Goal: Find specific page/section: Find specific page/section

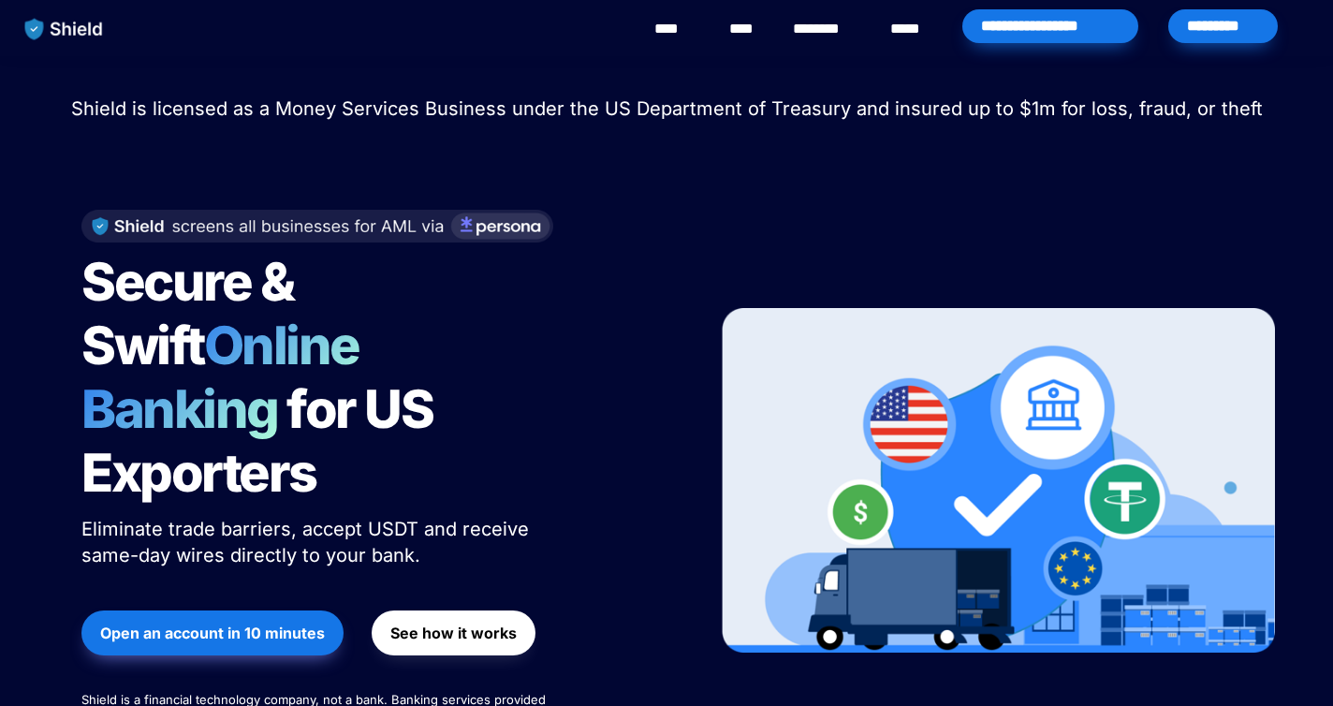
click at [1215, 48] on div "*********" at bounding box center [1223, 29] width 117 height 58
click at [1210, 32] on div "*********" at bounding box center [1223, 26] width 110 height 34
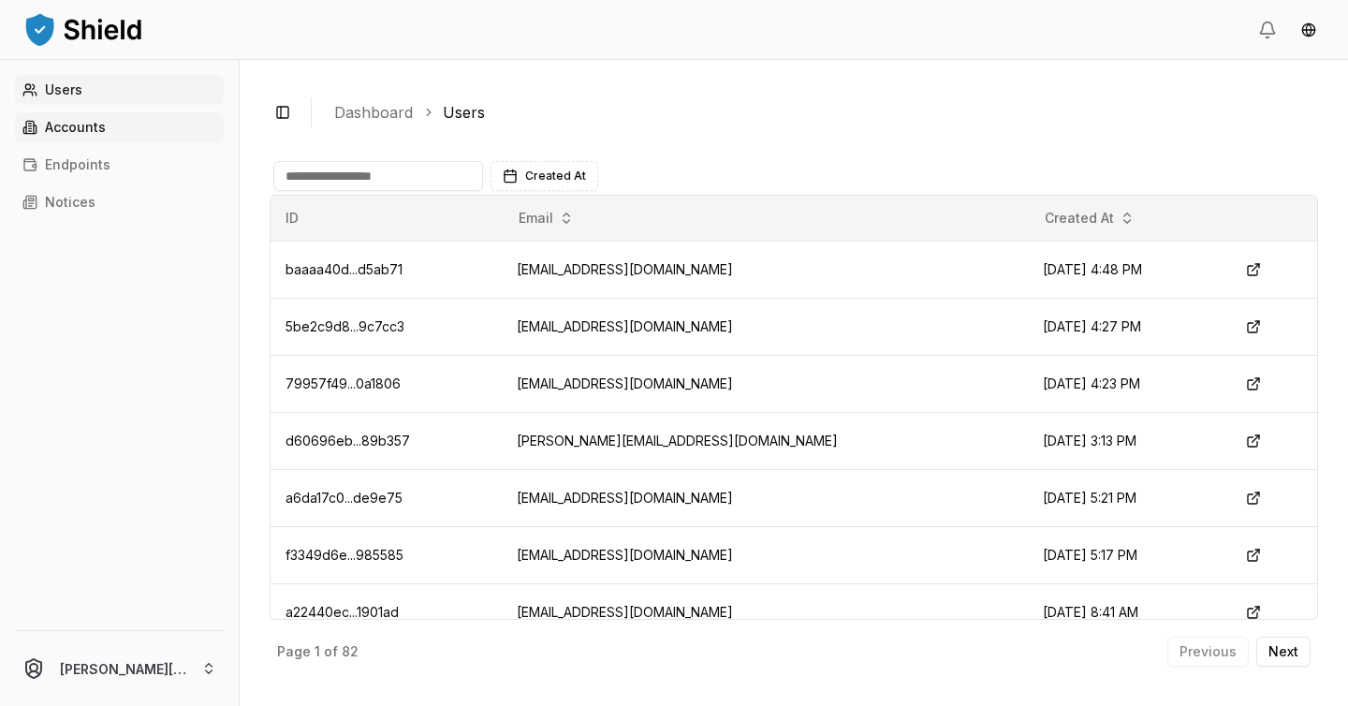
click at [100, 136] on link "Accounts" at bounding box center [119, 127] width 209 height 30
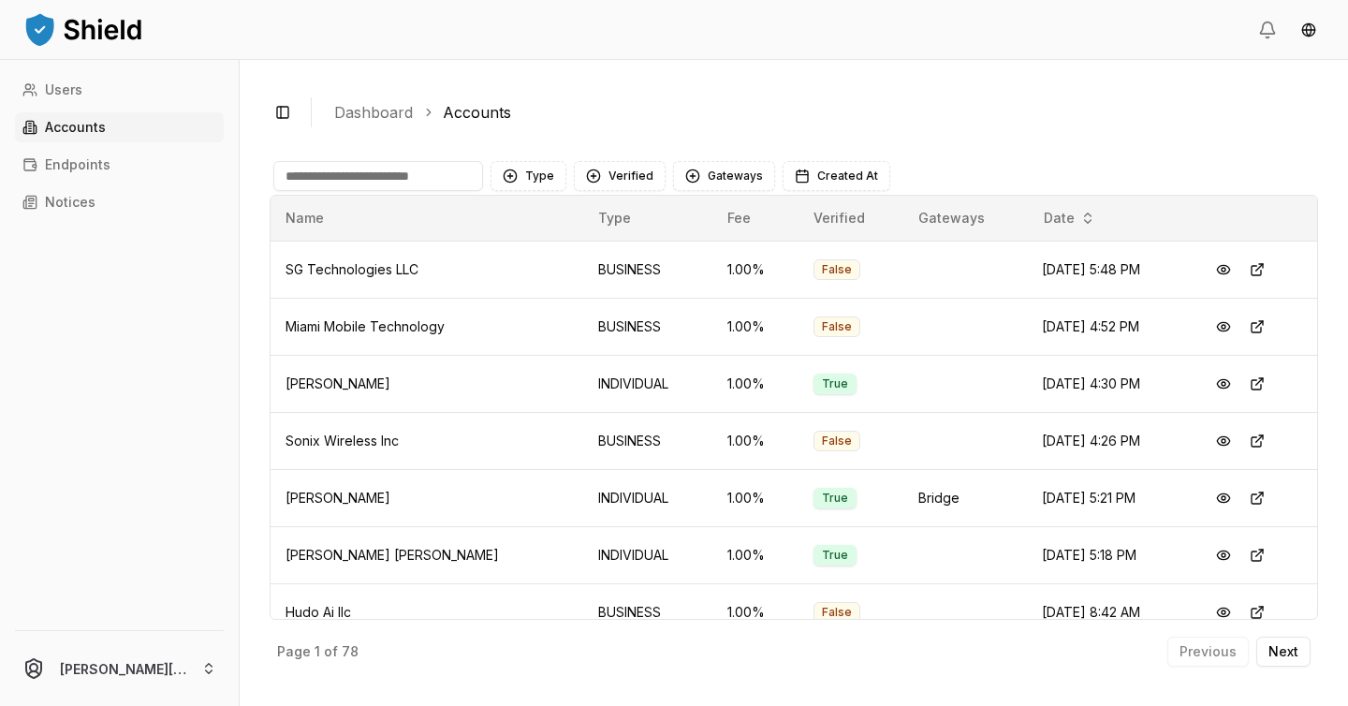
click at [375, 173] on input at bounding box center [378, 176] width 210 height 30
click at [387, 173] on input at bounding box center [378, 176] width 210 height 30
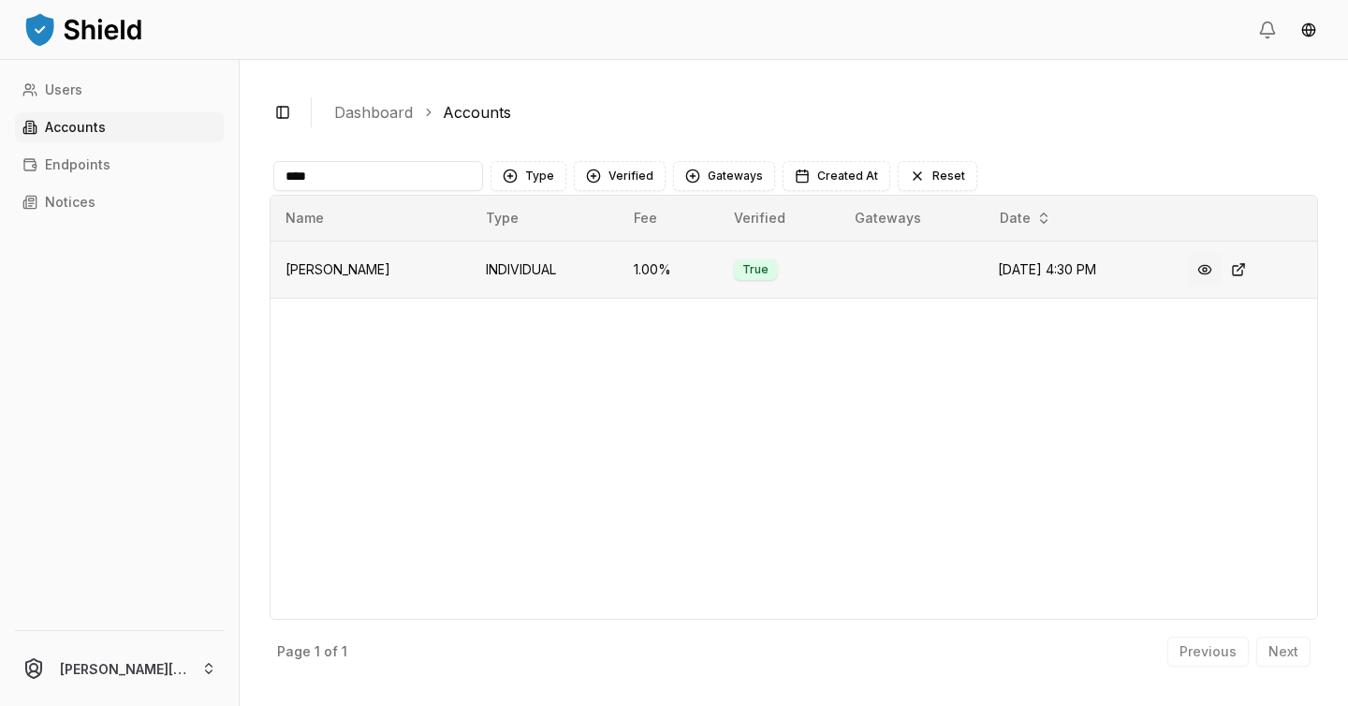
type input "****"
click at [1210, 267] on button at bounding box center [1205, 270] width 34 height 34
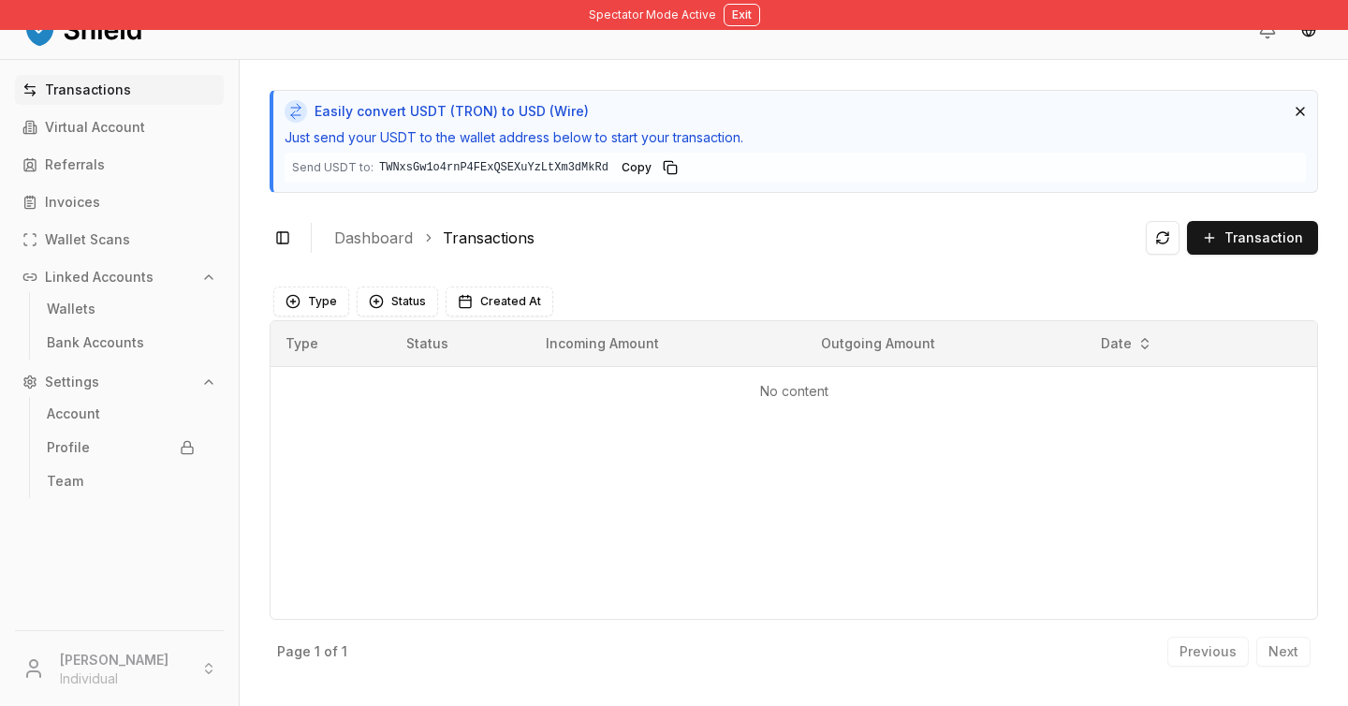
click at [162, 667] on li "Rodolfo Horacio Gardon Individual" at bounding box center [119, 668] width 224 height 60
click at [198, 668] on li "Rodolfo Horacio Gardon Individual" at bounding box center [119, 668] width 224 height 60
click at [213, 668] on li "Rodolfo Horacio Gardon Individual" at bounding box center [119, 668] width 224 height 60
click at [82, 473] on link "Team" at bounding box center [120, 481] width 163 height 30
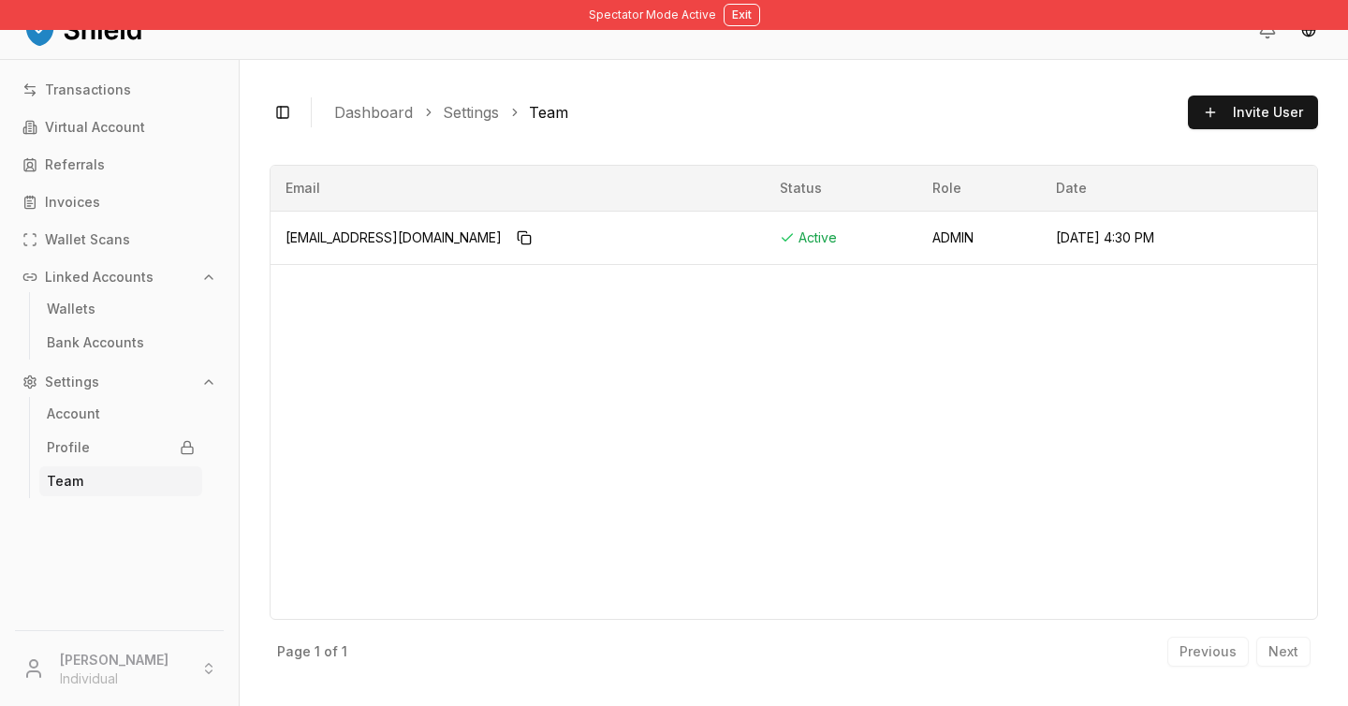
click at [119, 630] on div at bounding box center [119, 630] width 209 height 1
click at [123, 637] on div "Rodolfo Horacio Gardon Individual" at bounding box center [119, 664] width 239 height 83
click at [147, 654] on li "Rodolfo Horacio Gardon Individual" at bounding box center [119, 668] width 224 height 60
click at [148, 655] on li "Rodolfo Horacio Gardon Individual" at bounding box center [119, 668] width 224 height 60
click at [216, 667] on li "Rodolfo Horacio Gardon Individual" at bounding box center [119, 668] width 224 height 60
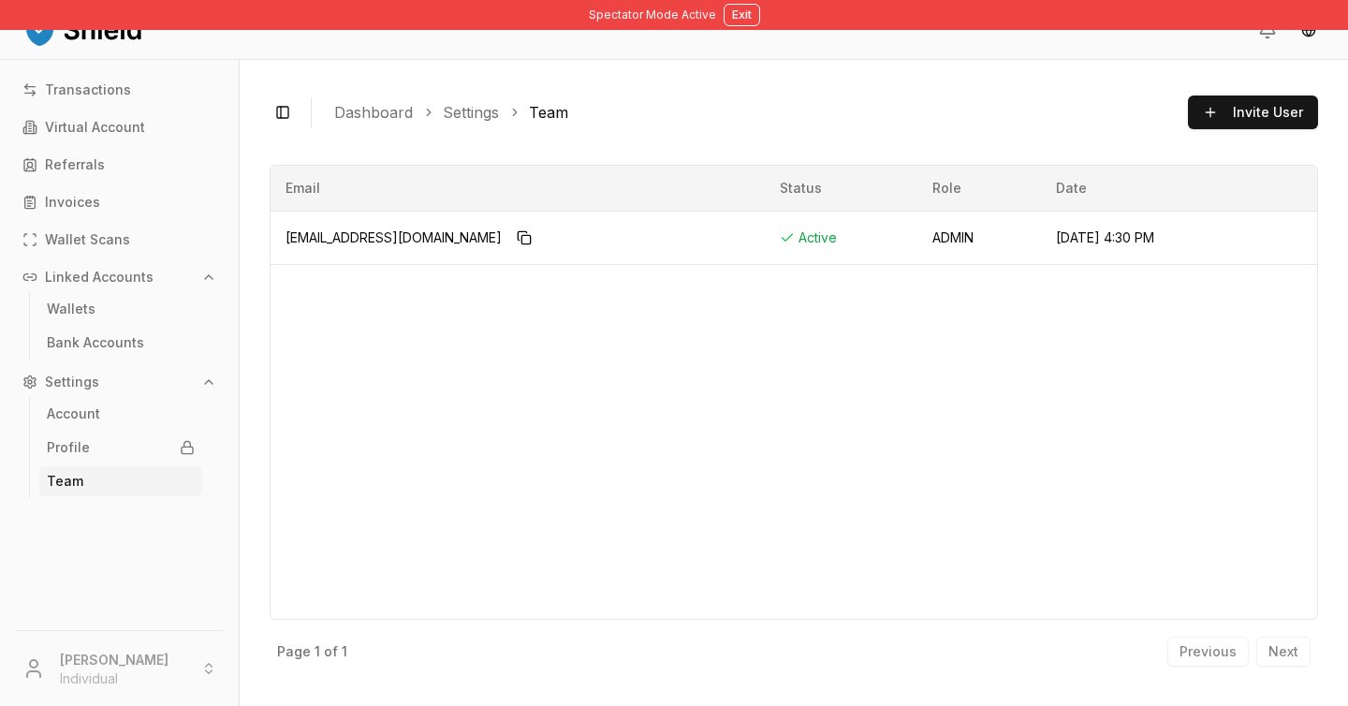
click at [213, 668] on li "Rodolfo Horacio Gardon Individual" at bounding box center [119, 668] width 224 height 60
click at [175, 648] on li "Rodolfo Horacio Gardon Individual" at bounding box center [119, 668] width 224 height 60
click at [198, 663] on li "Rodolfo Horacio Gardon Individual" at bounding box center [119, 668] width 224 height 60
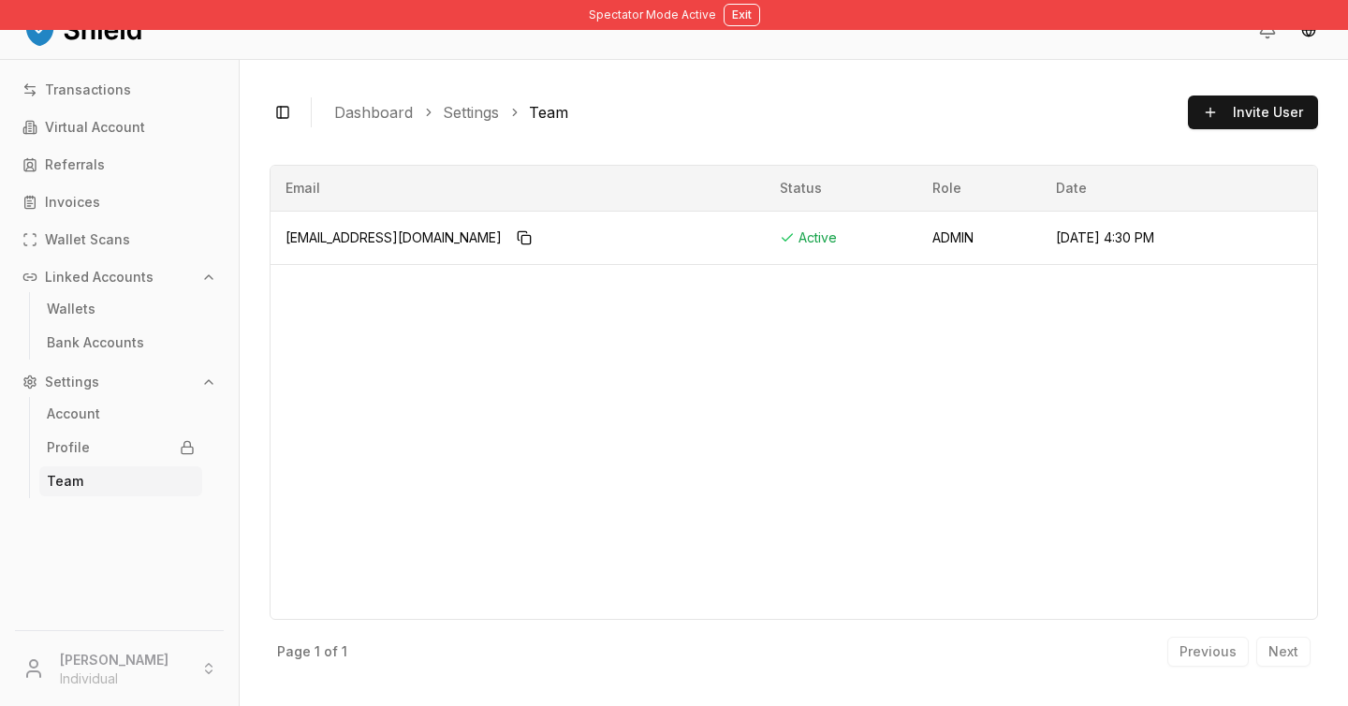
click at [199, 663] on li "Rodolfo Horacio Gardon Individual" at bounding box center [119, 668] width 224 height 60
